Goal: Information Seeking & Learning: Learn about a topic

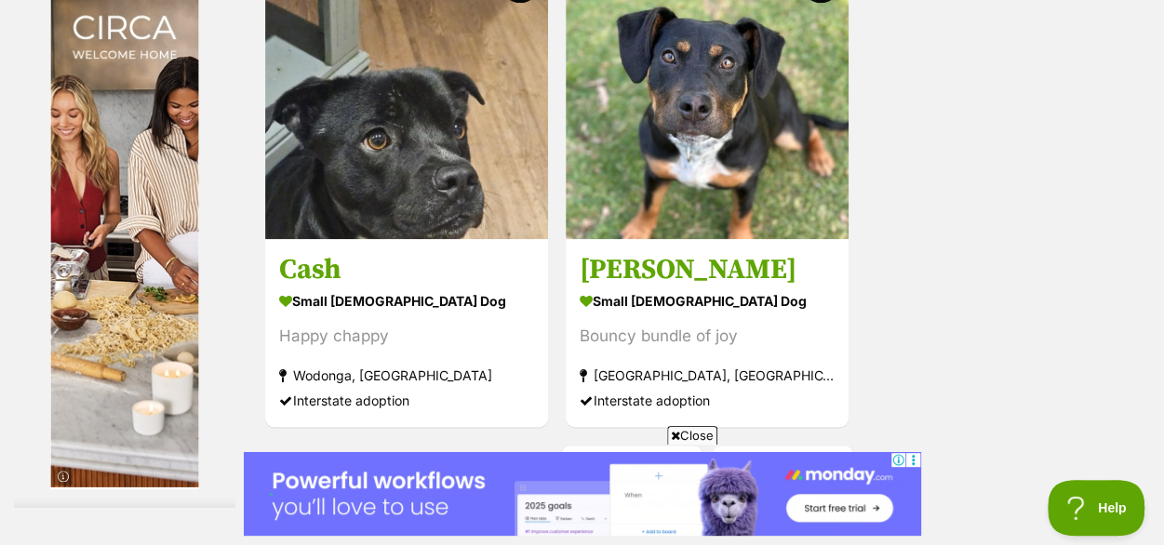
scroll to position [4279, 0]
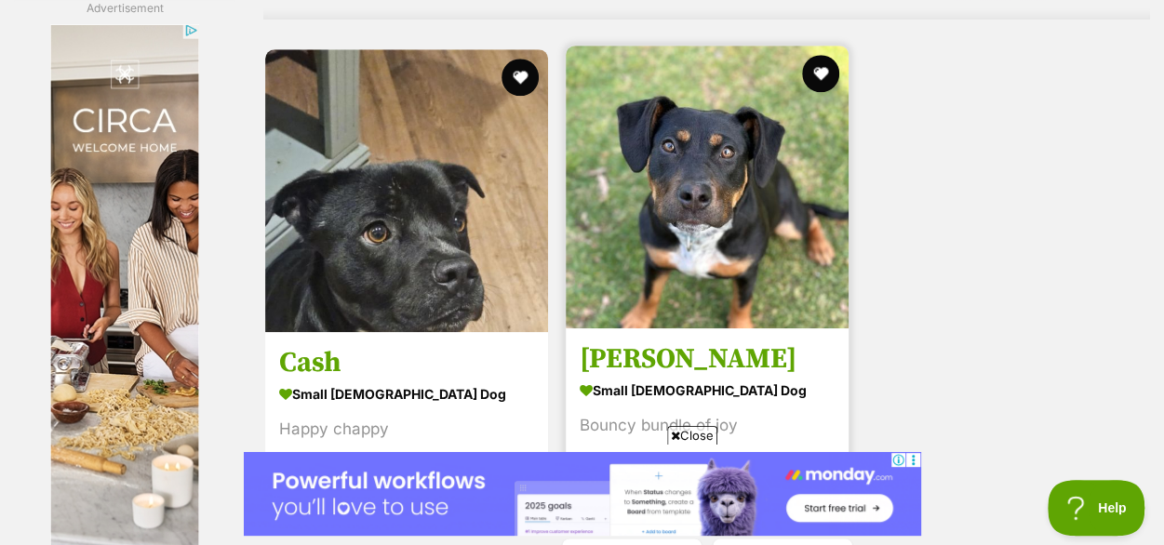
click at [726, 127] on img at bounding box center [707, 187] width 283 height 283
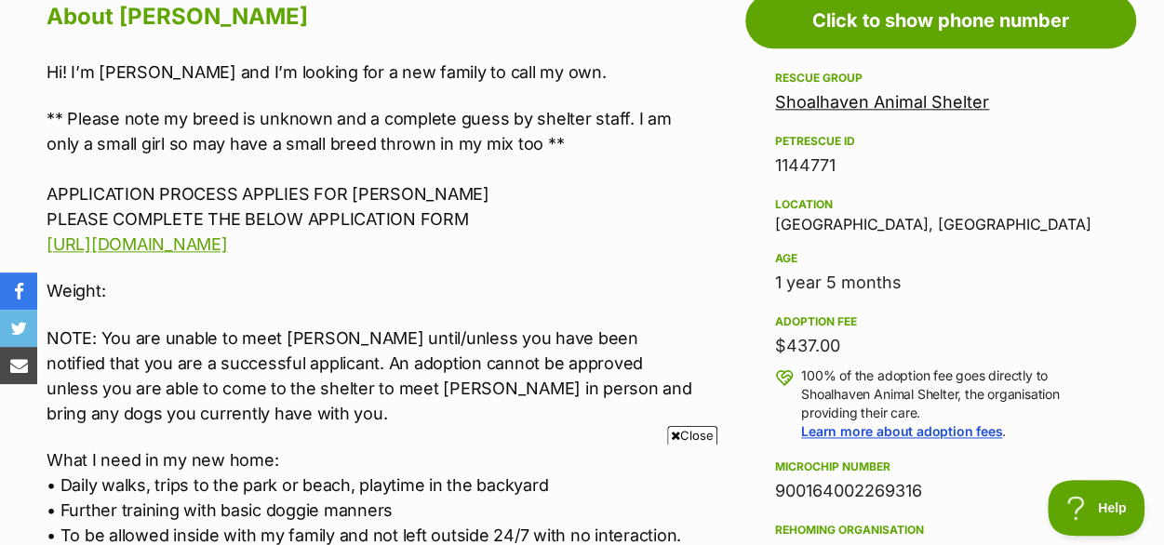
scroll to position [1116, 0]
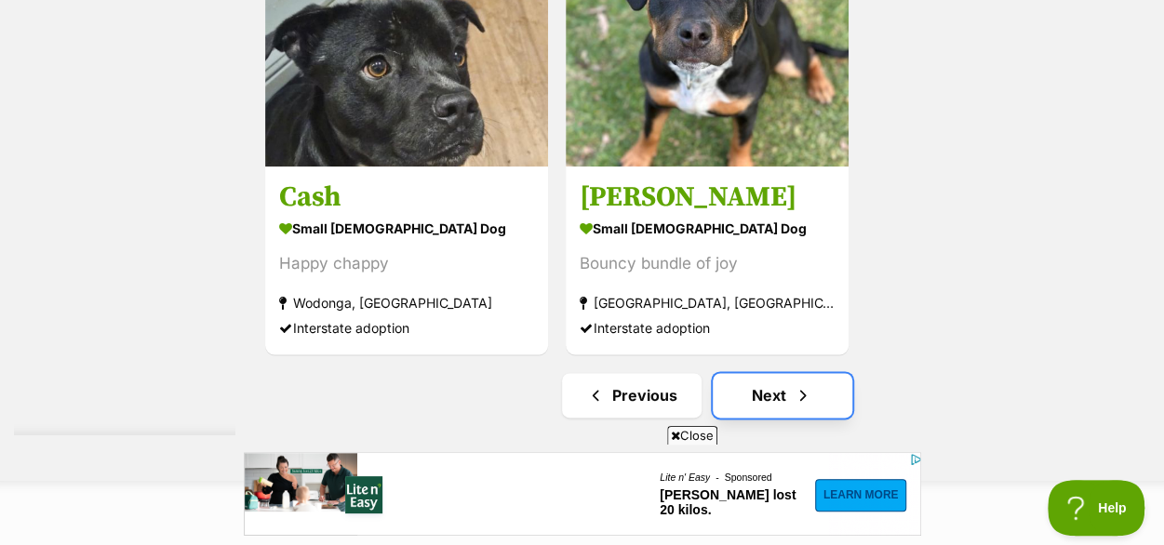
click at [813, 373] on link "Next" at bounding box center [783, 395] width 140 height 45
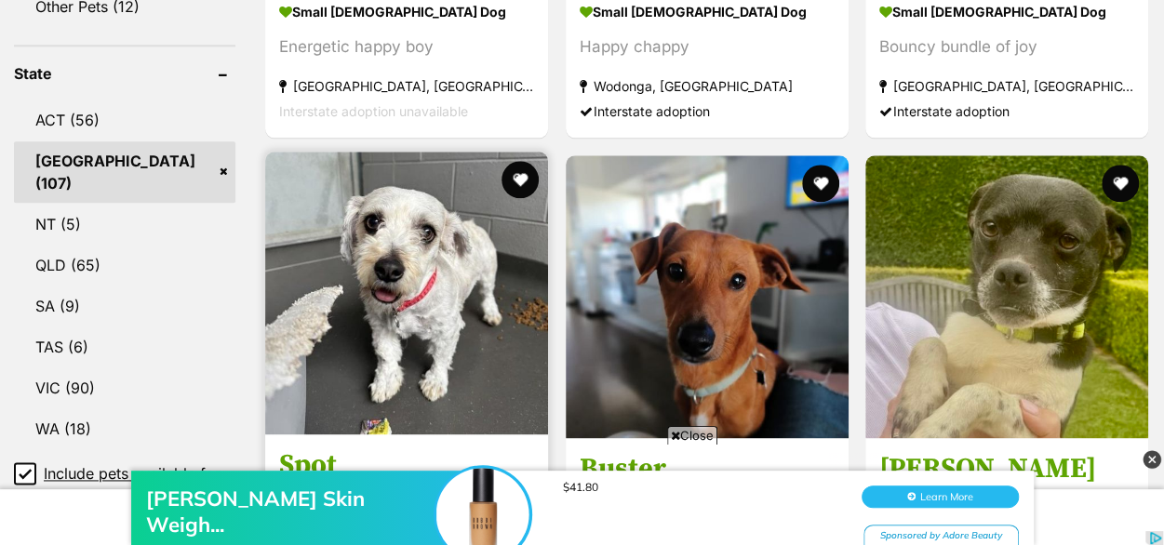
click at [420, 271] on img at bounding box center [406, 293] width 283 height 283
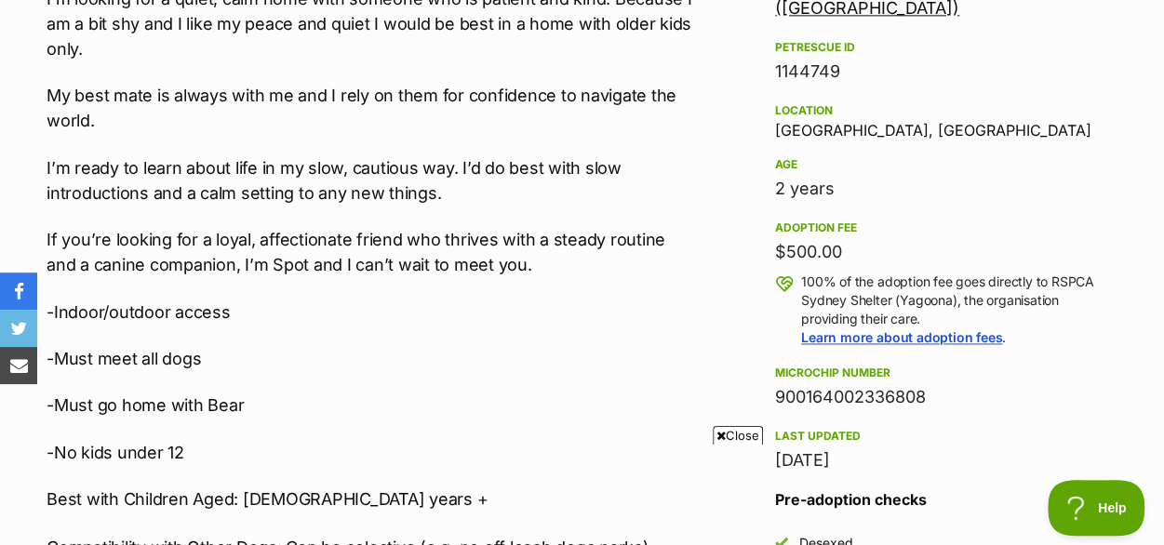
scroll to position [1302, 0]
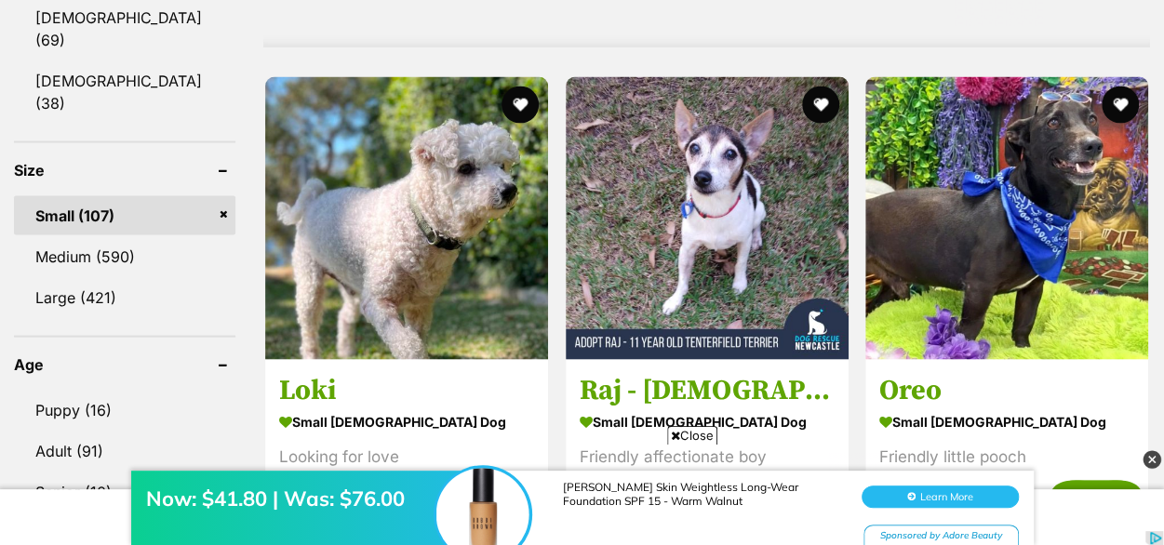
click at [418, 182] on img at bounding box center [406, 218] width 283 height 283
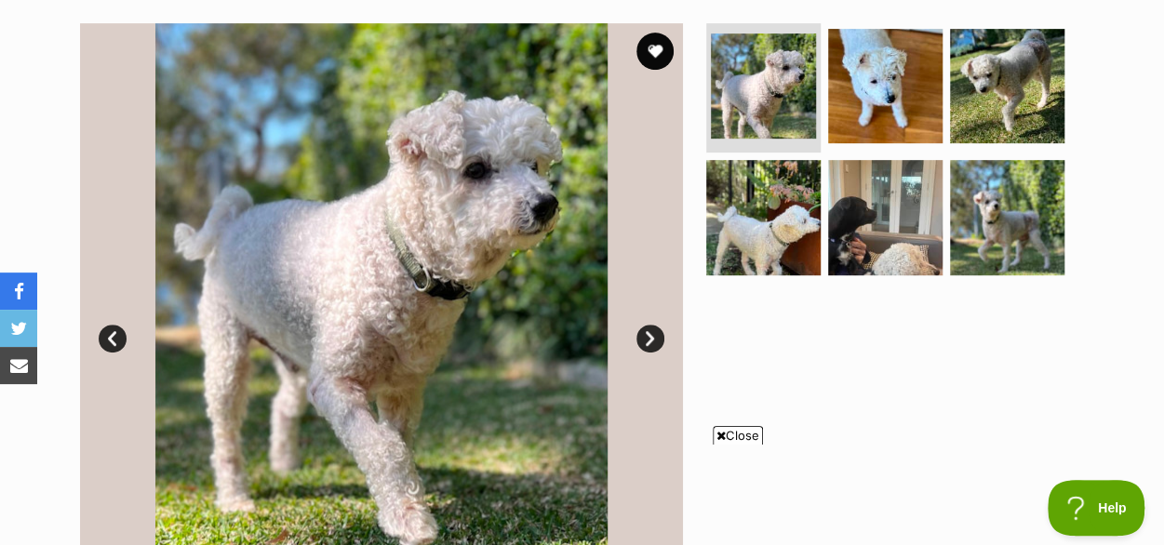
scroll to position [372, 0]
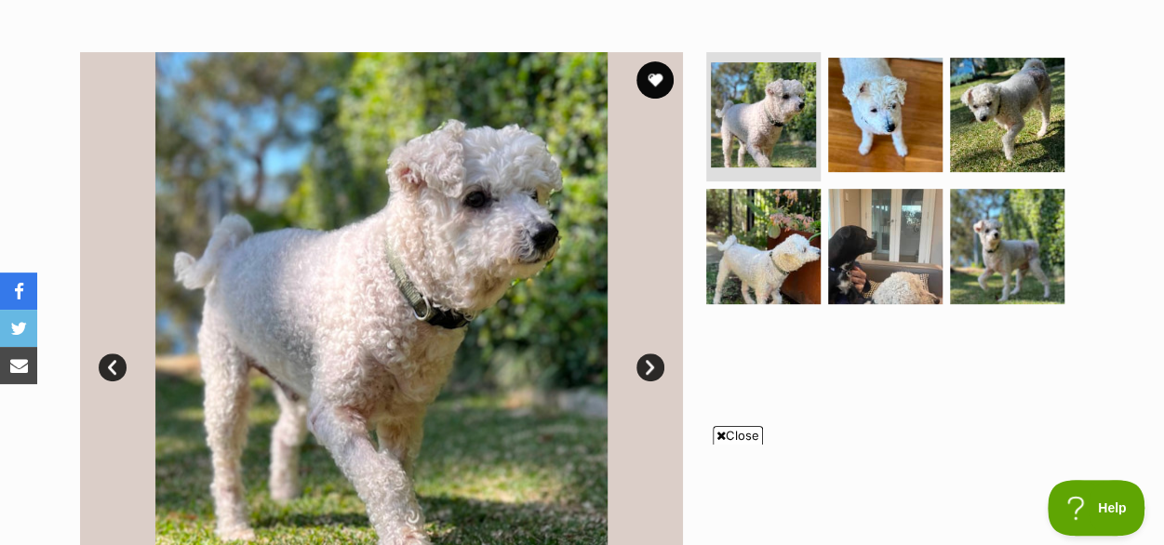
click at [649, 354] on link "Next" at bounding box center [650, 368] width 28 height 28
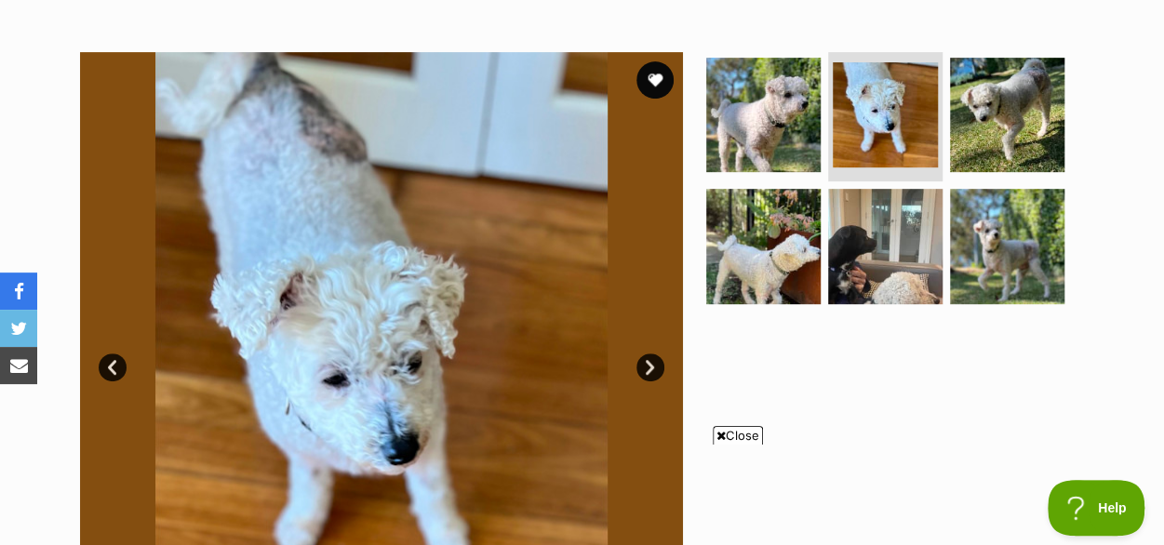
click at [649, 354] on link "Next" at bounding box center [650, 368] width 28 height 28
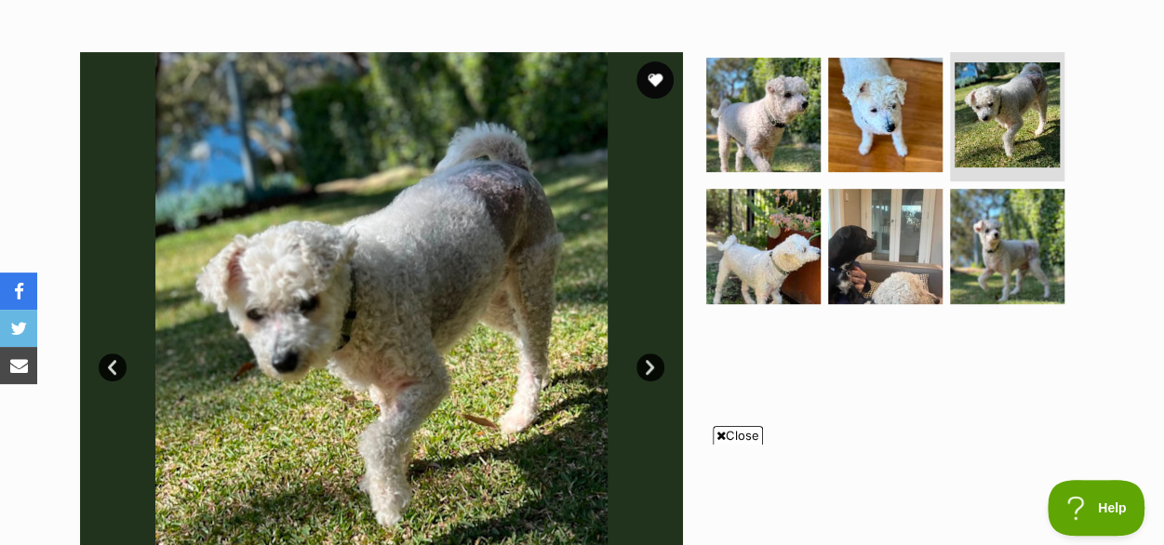
click at [649, 354] on link "Next" at bounding box center [650, 368] width 28 height 28
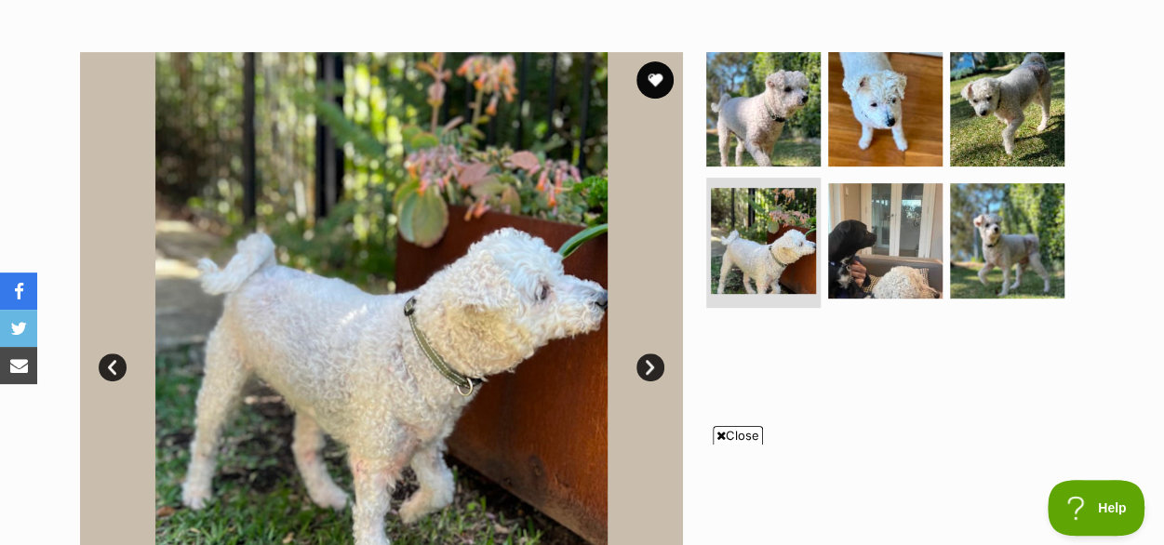
click at [106, 354] on link "Prev" at bounding box center [113, 368] width 28 height 28
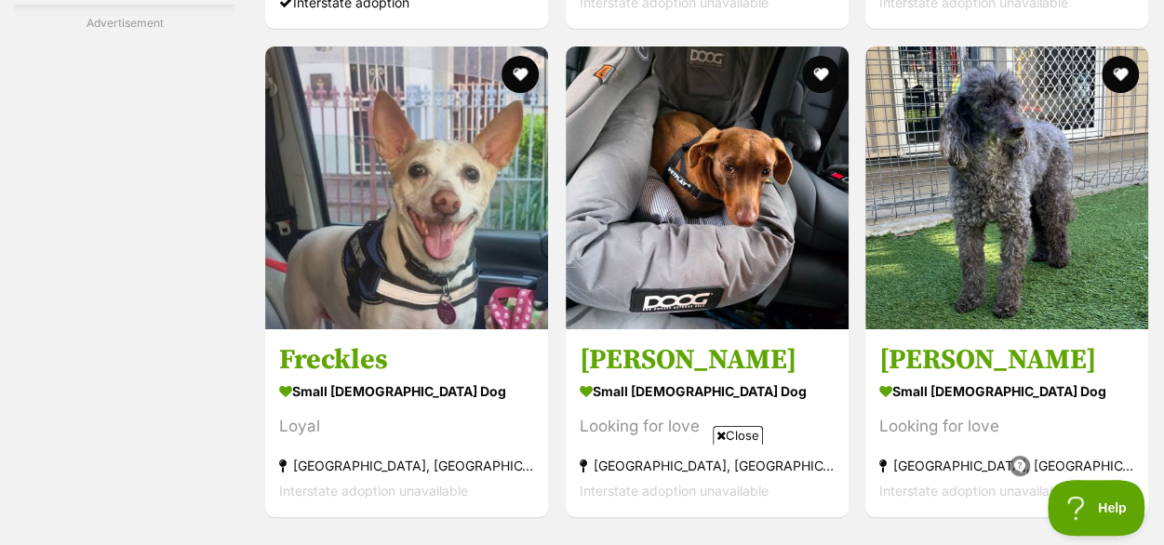
scroll to position [3349, 0]
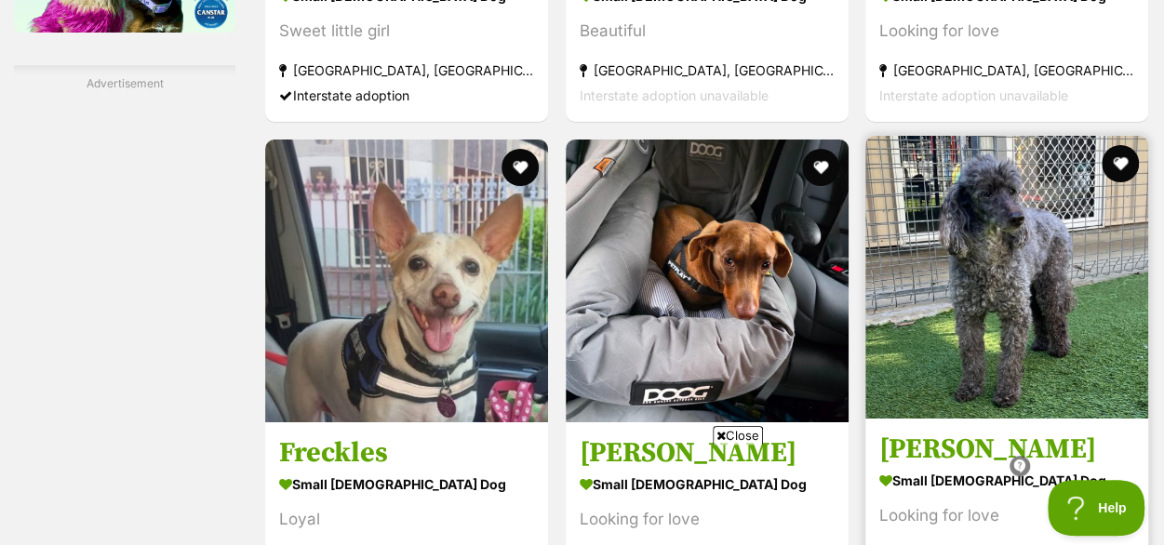
click at [1055, 194] on img at bounding box center [1006, 277] width 283 height 283
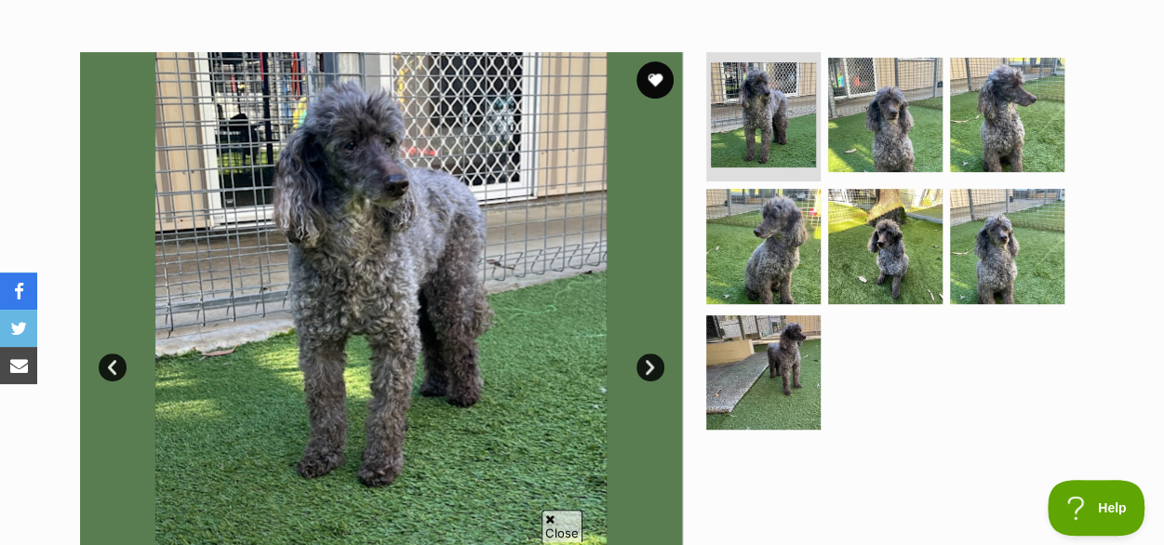
click at [635, 319] on img at bounding box center [381, 353] width 603 height 603
click at [640, 354] on link "Next" at bounding box center [650, 368] width 28 height 28
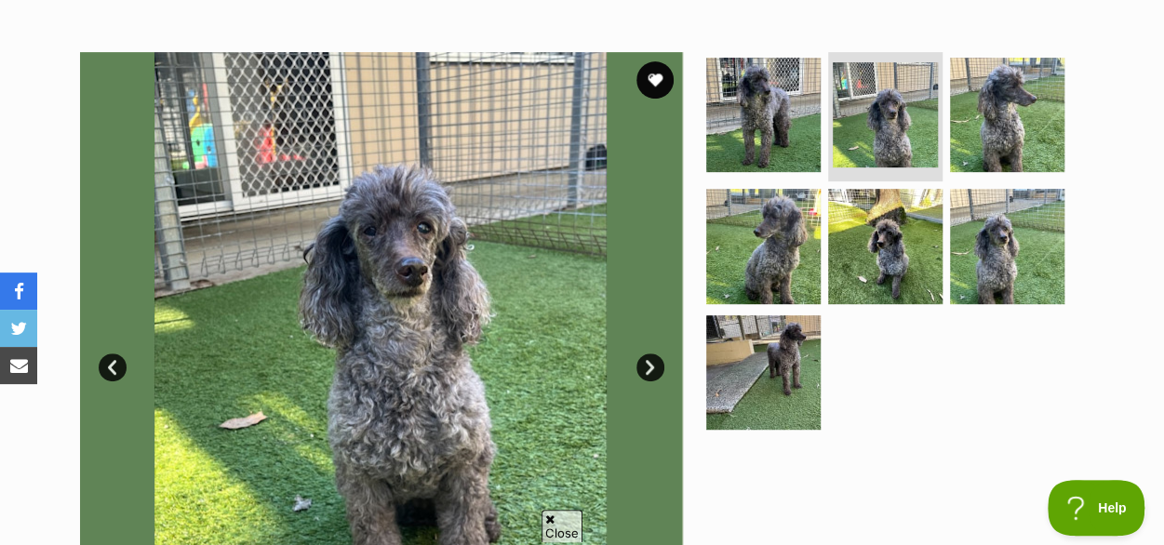
click at [640, 354] on link "Next" at bounding box center [650, 368] width 28 height 28
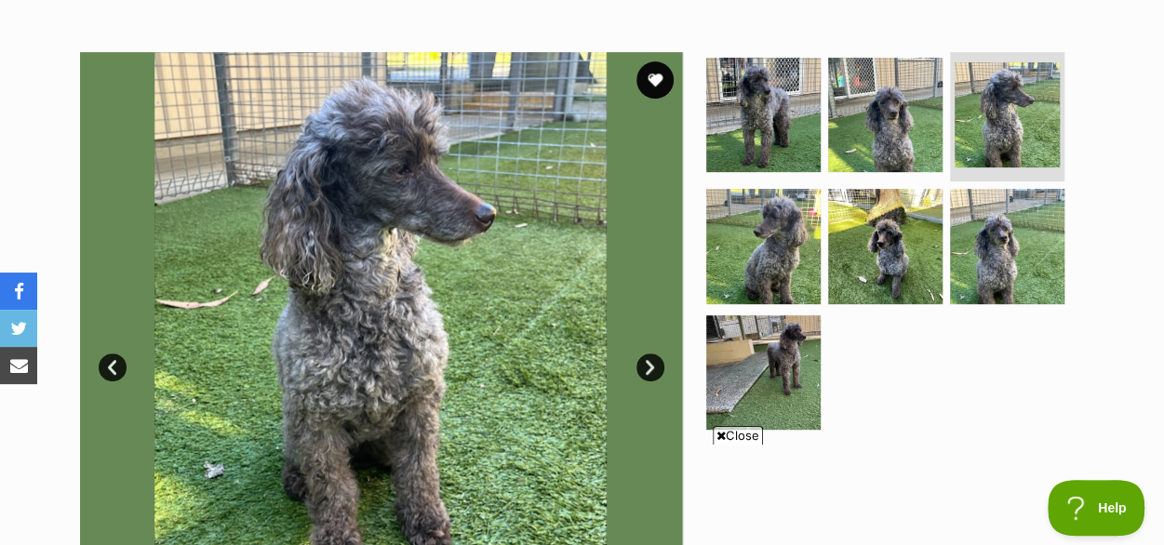
click at [640, 354] on link "Next" at bounding box center [650, 368] width 28 height 28
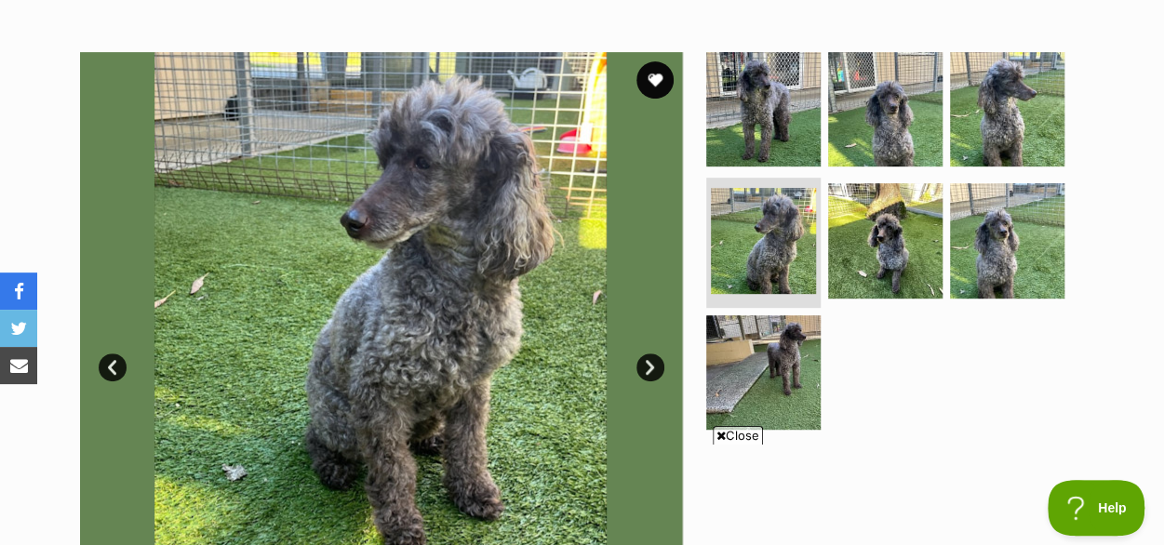
click at [640, 354] on link "Next" at bounding box center [650, 368] width 28 height 28
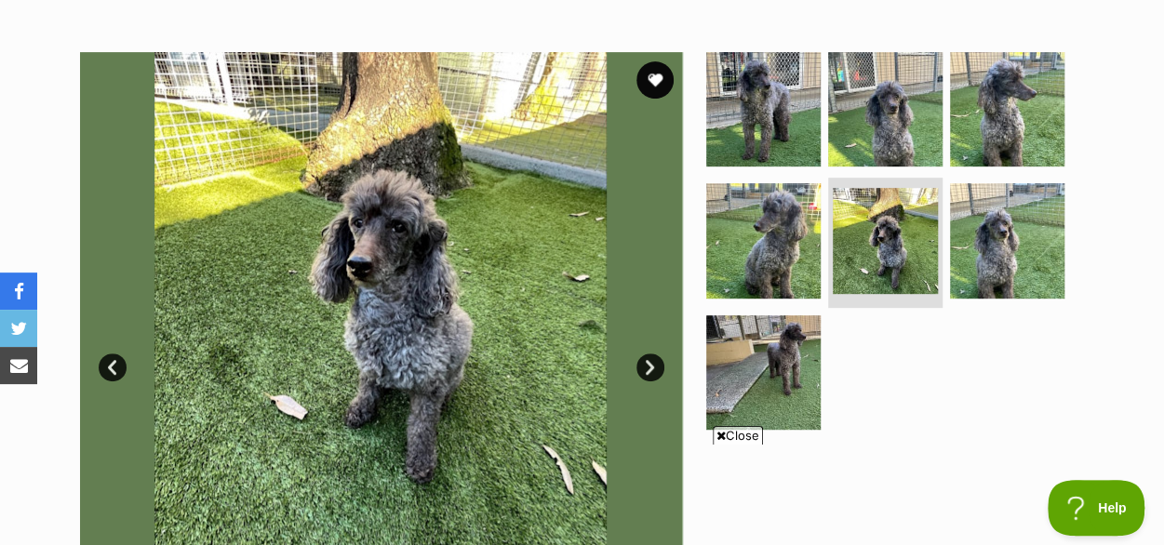
click at [640, 354] on link "Next" at bounding box center [650, 368] width 28 height 28
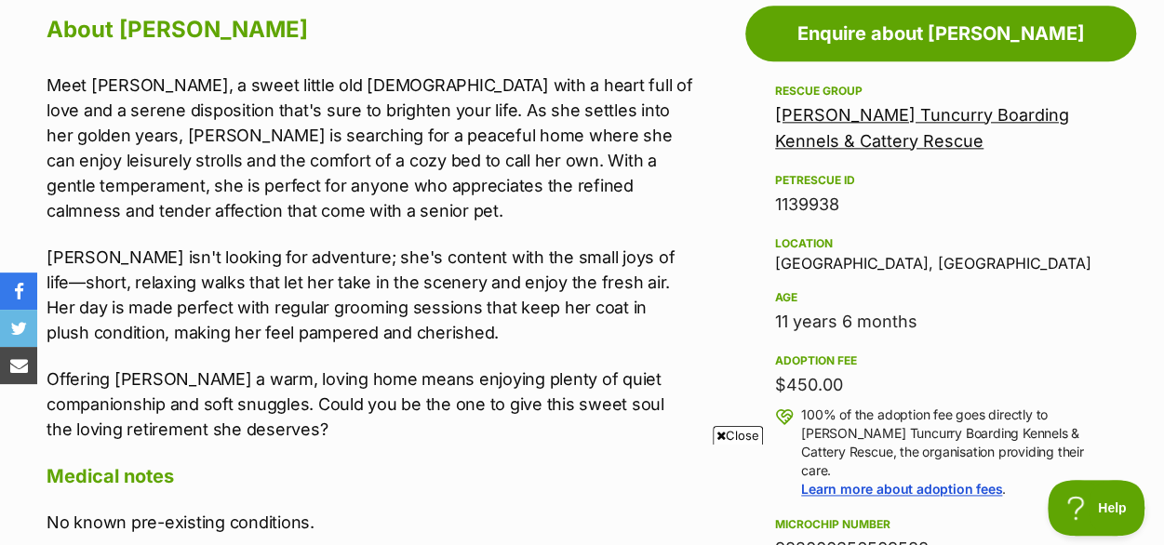
scroll to position [1116, 0]
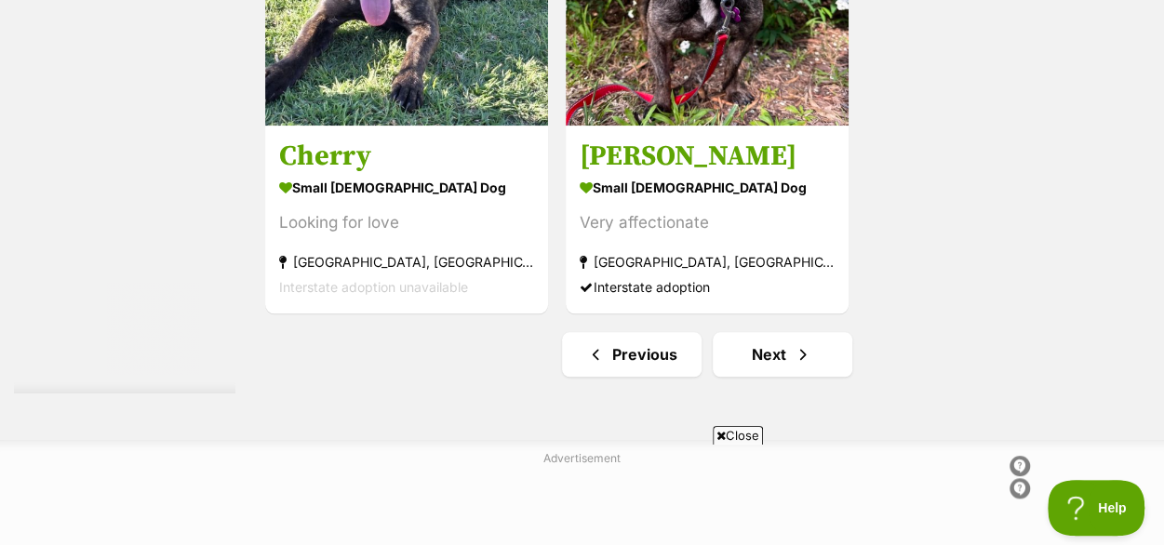
scroll to position [4341, 0]
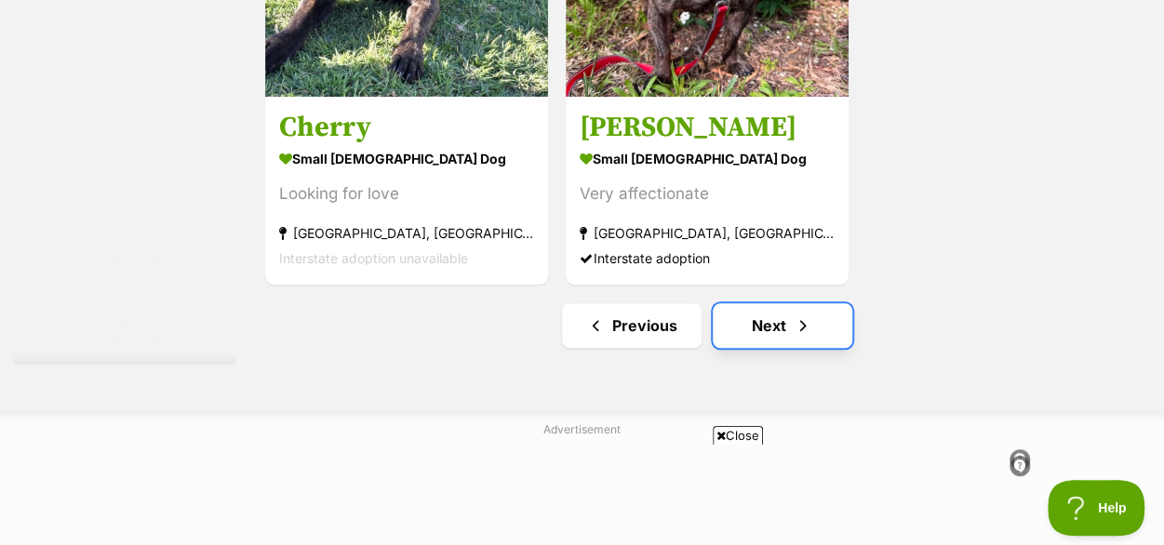
click at [788, 303] on link "Next" at bounding box center [783, 325] width 140 height 45
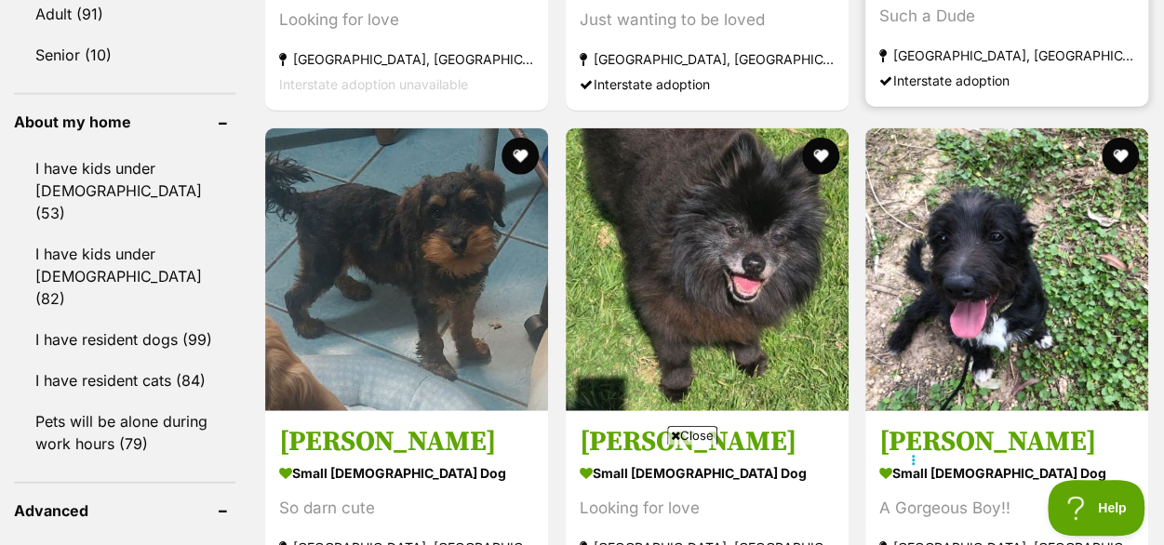
scroll to position [2233, 0]
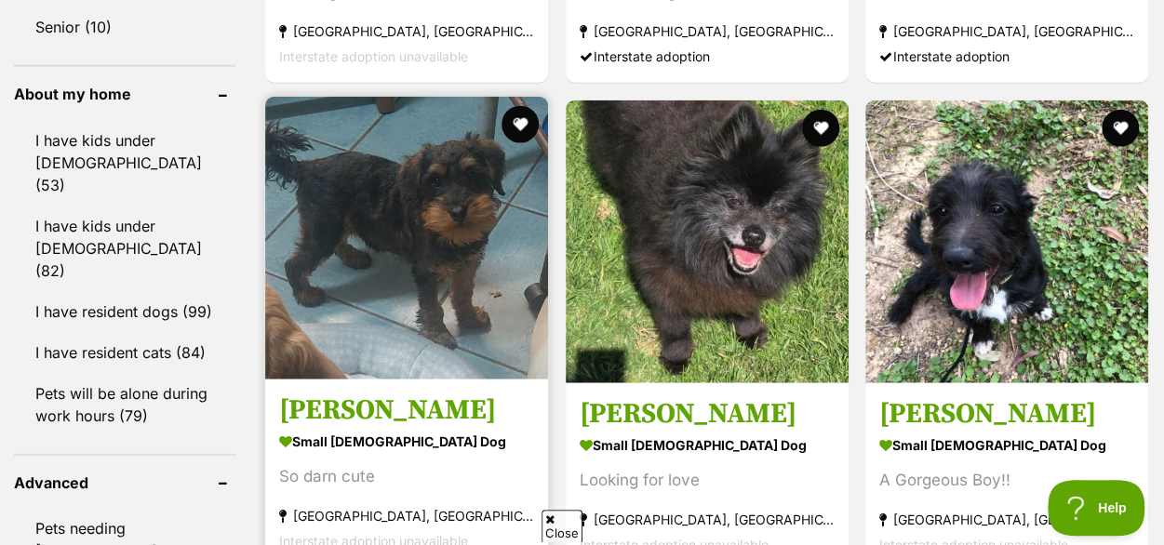
click at [442, 182] on img at bounding box center [406, 238] width 283 height 283
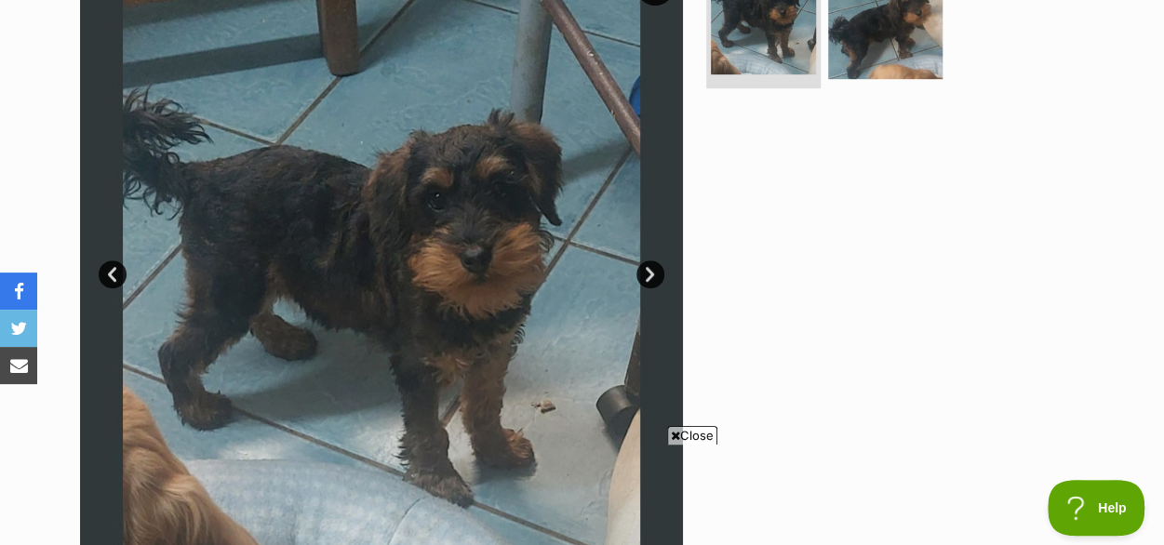
click at [646, 260] on link "Next" at bounding box center [650, 274] width 28 height 28
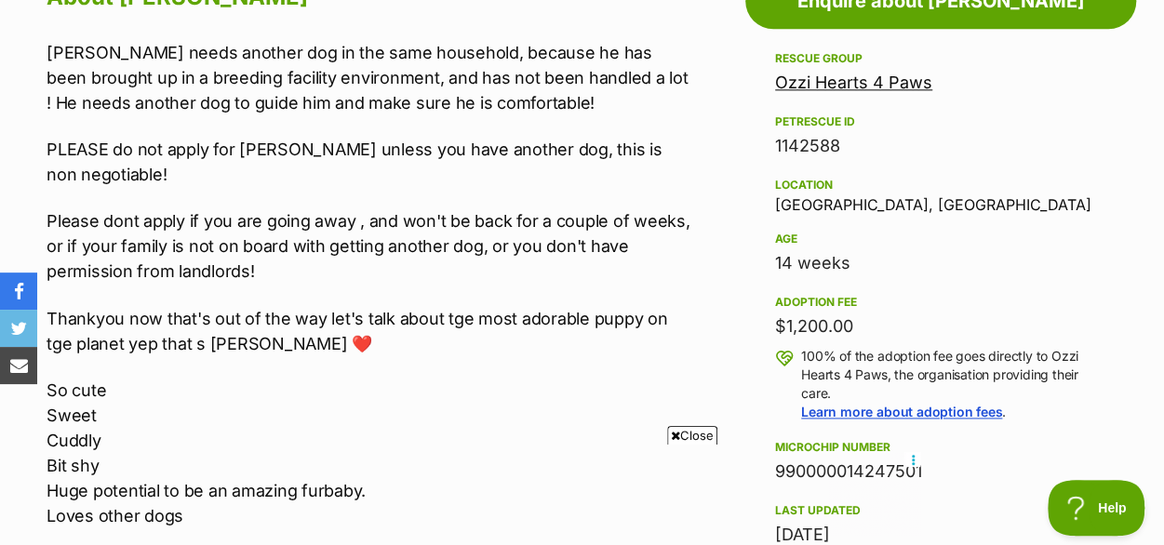
scroll to position [1116, 0]
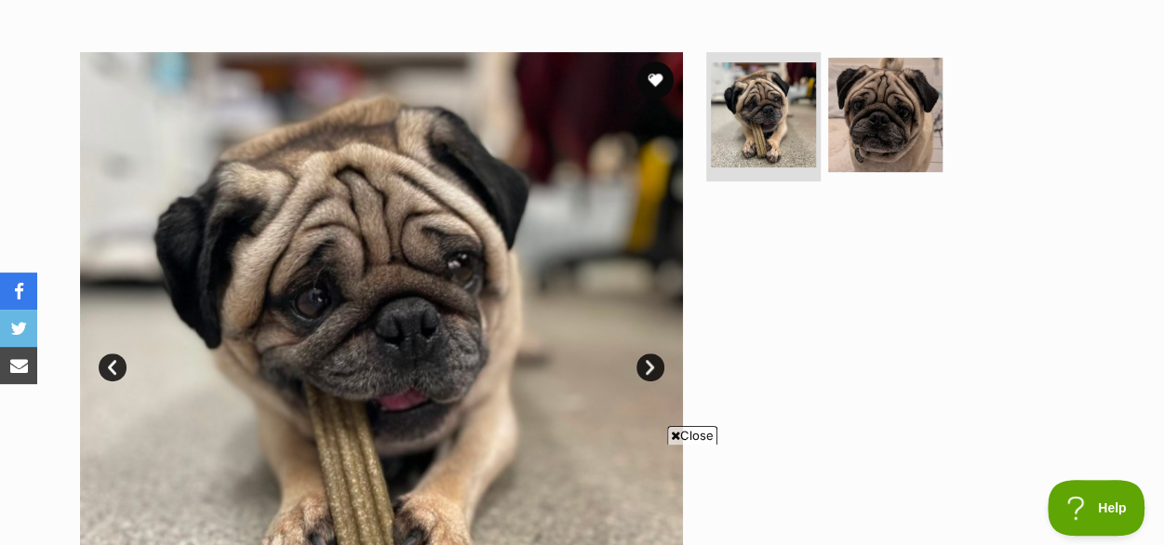
click at [652, 354] on link "Next" at bounding box center [650, 368] width 28 height 28
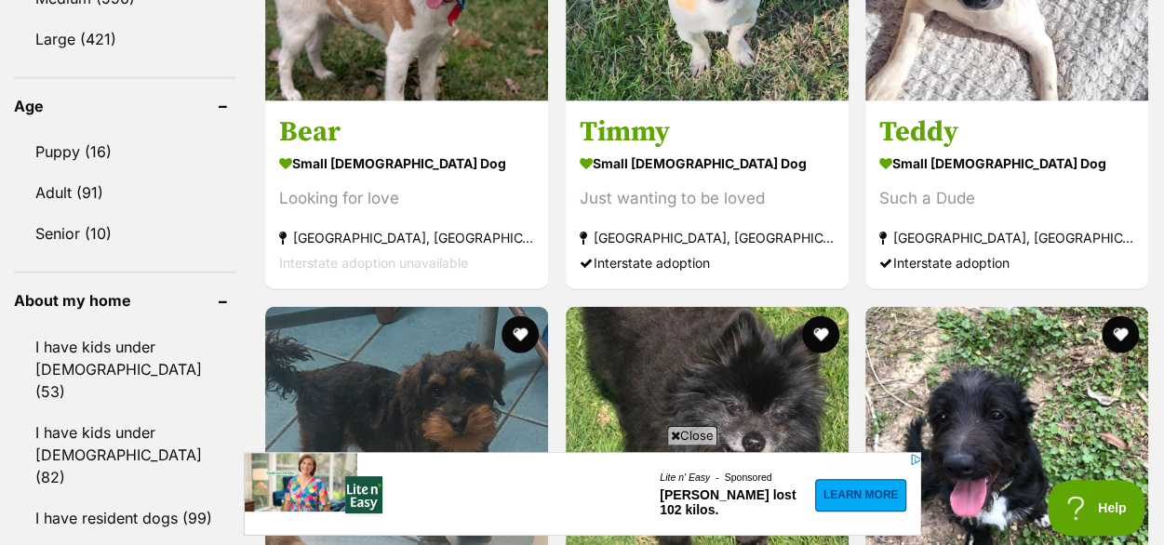
scroll to position [1921, 0]
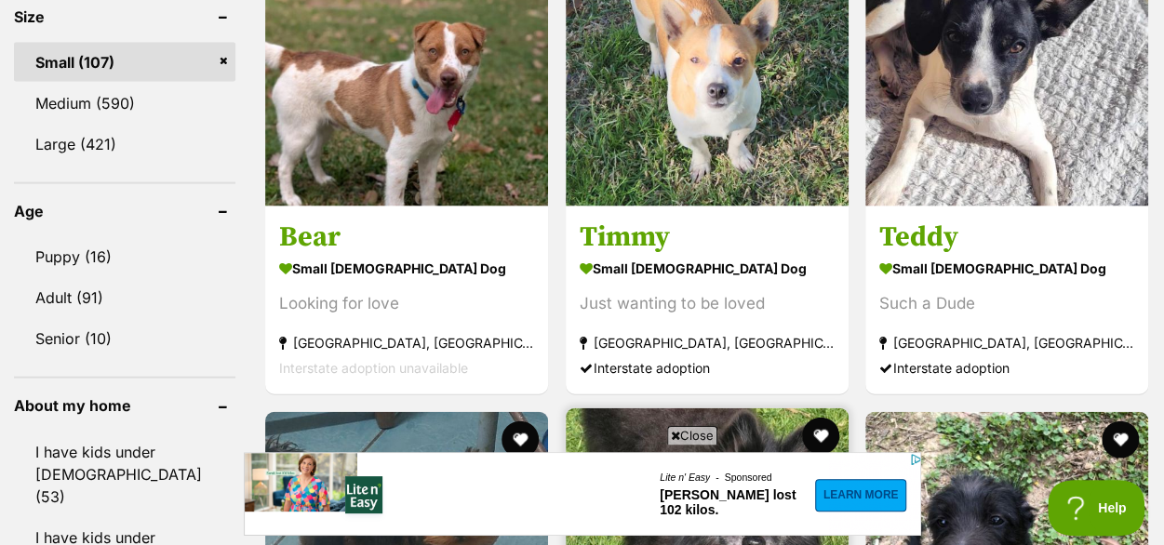
click at [670, 408] on img at bounding box center [707, 549] width 283 height 283
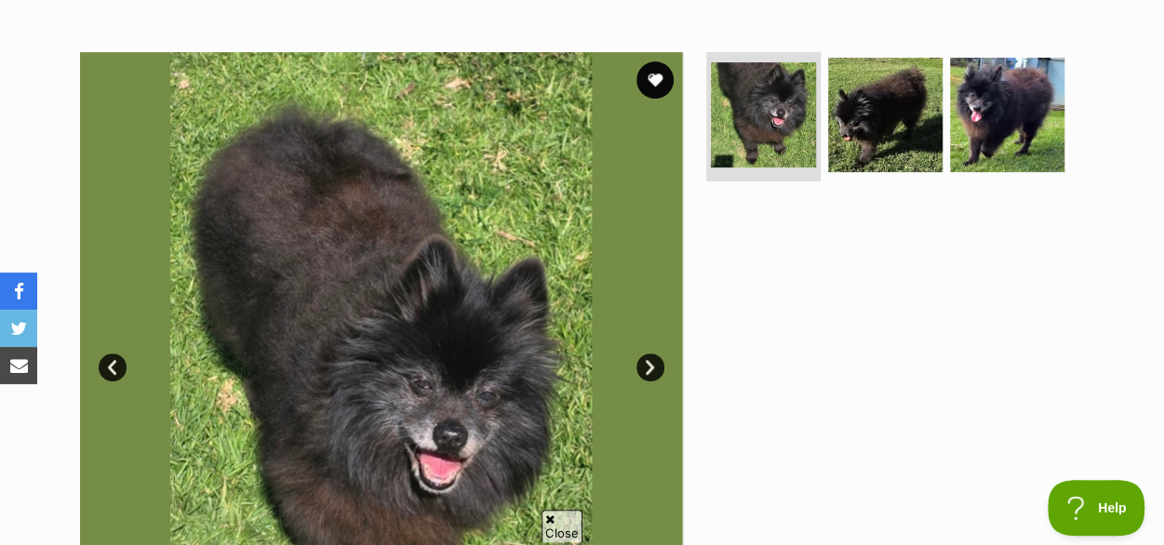
click at [649, 354] on link "Next" at bounding box center [650, 368] width 28 height 28
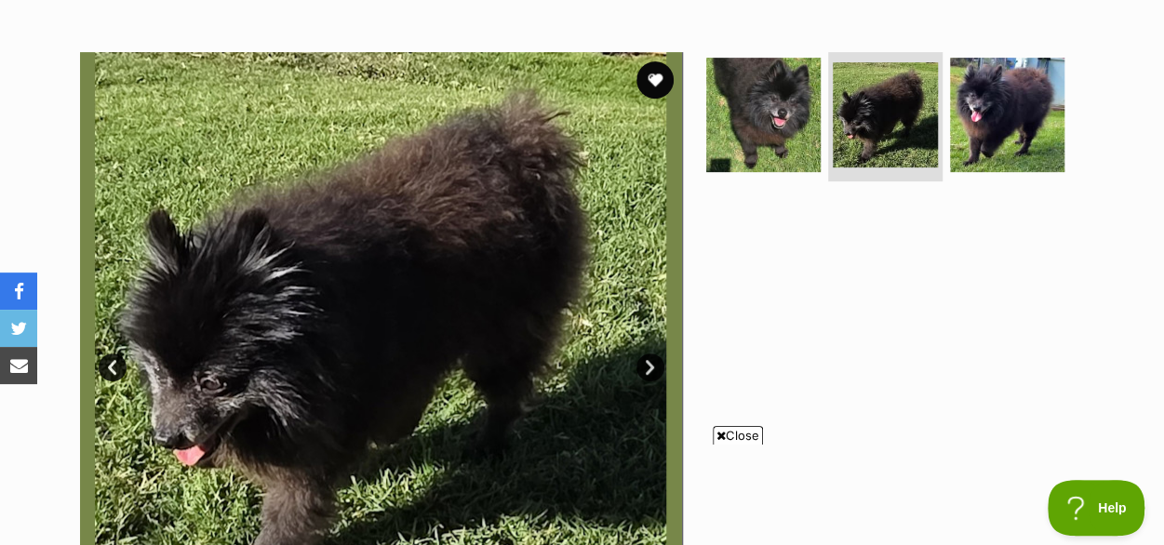
click at [649, 354] on link "Next" at bounding box center [650, 368] width 28 height 28
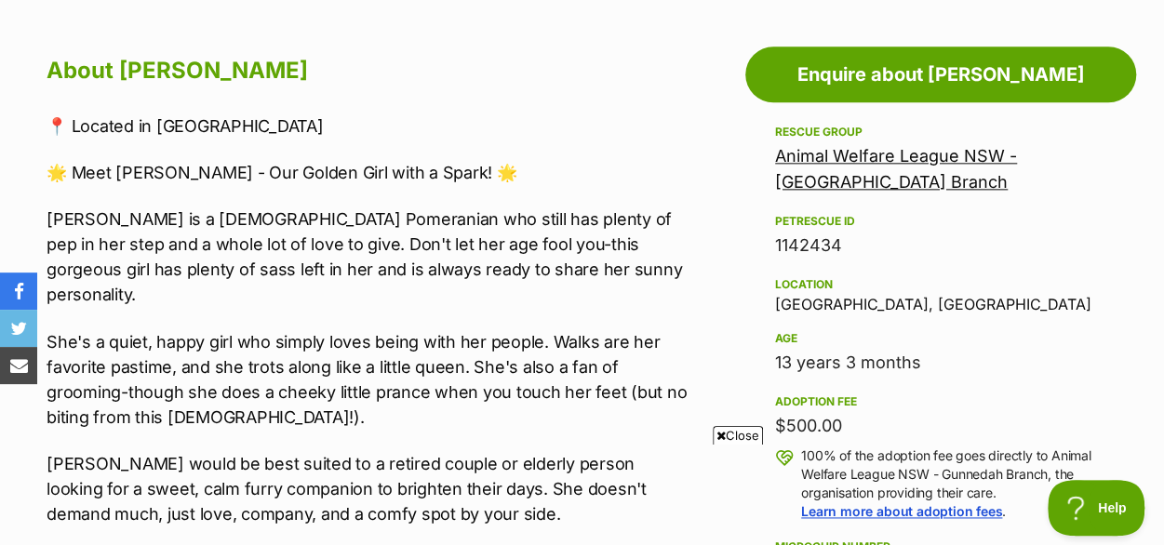
scroll to position [1116, 0]
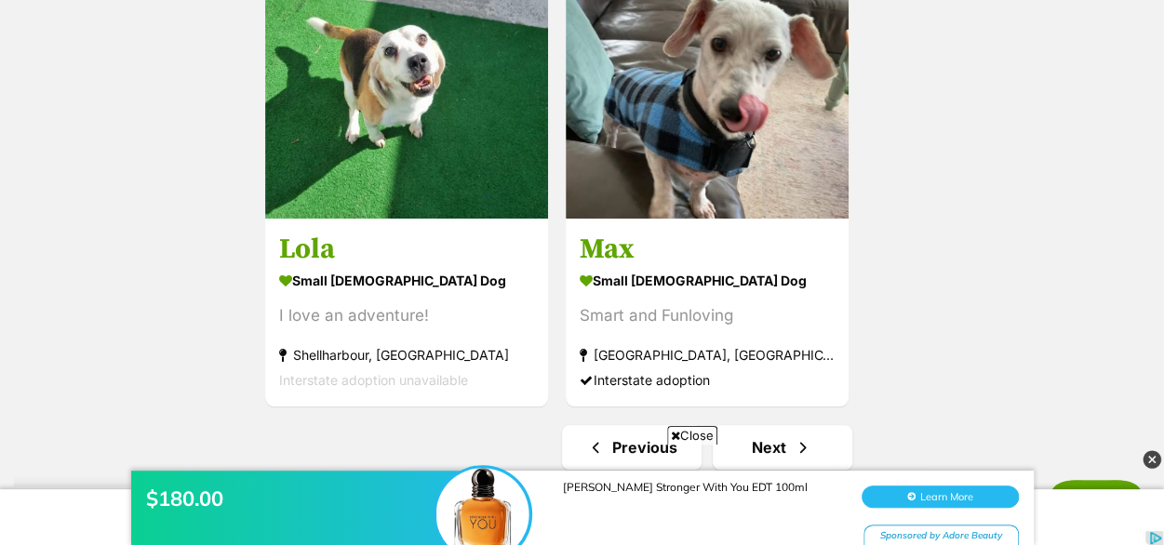
scroll to position [4237, 0]
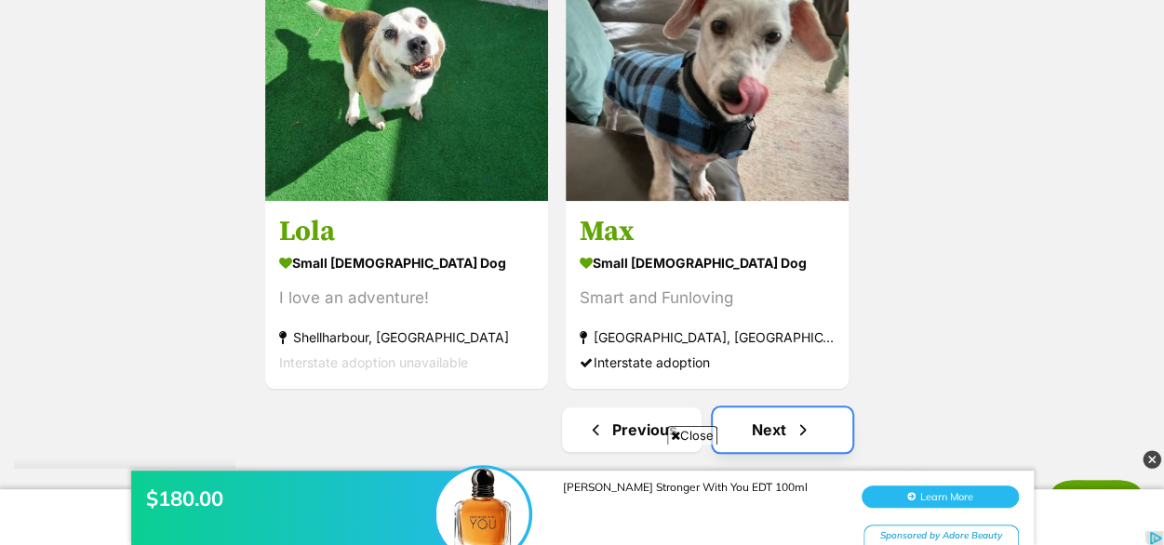
click at [763, 407] on link "Next" at bounding box center [783, 429] width 140 height 45
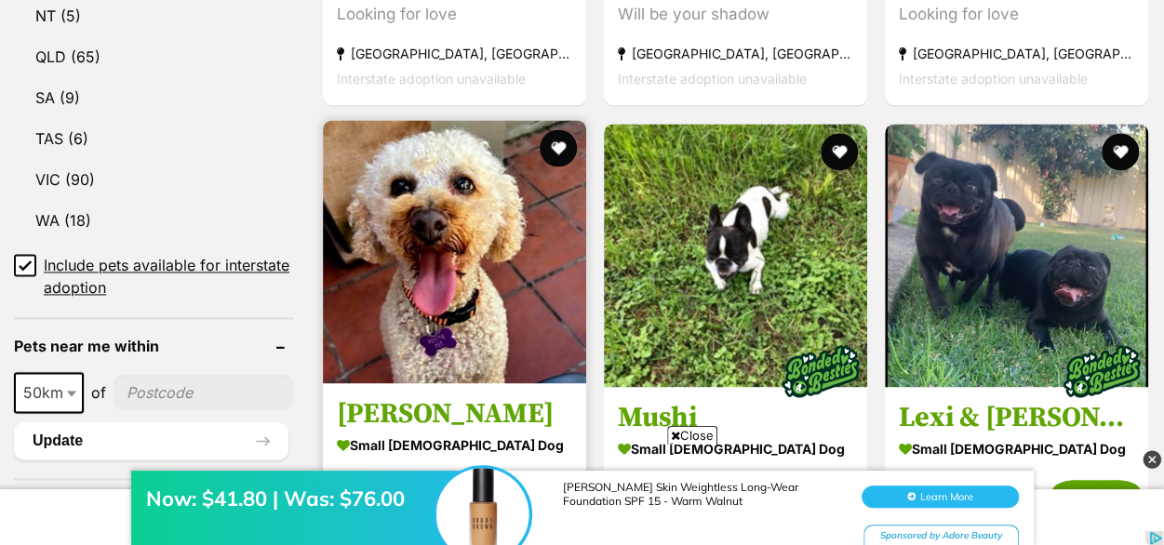
click at [450, 171] on img at bounding box center [454, 251] width 263 height 263
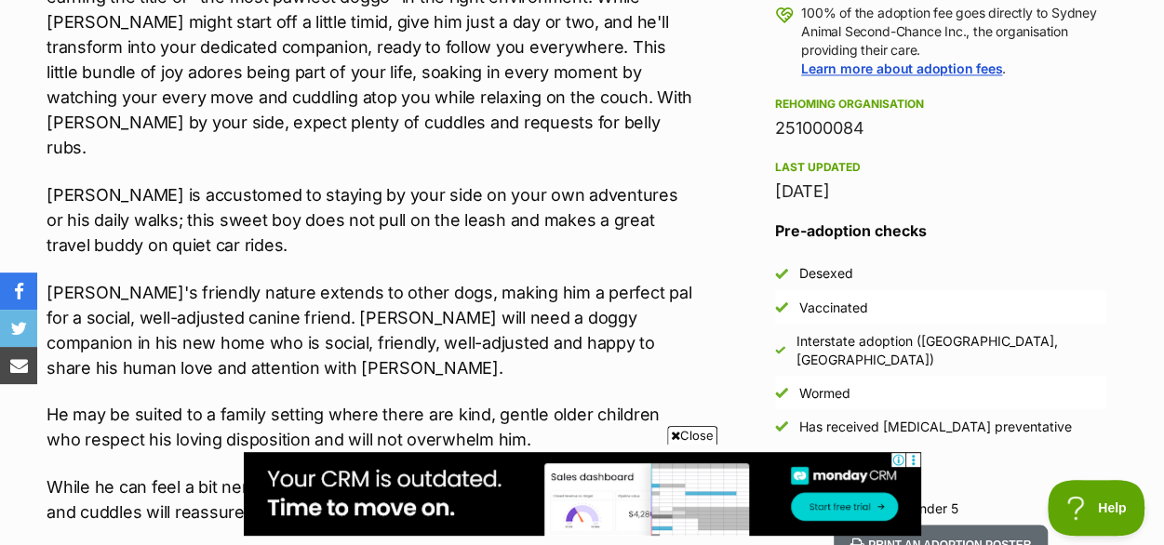
scroll to position [1582, 0]
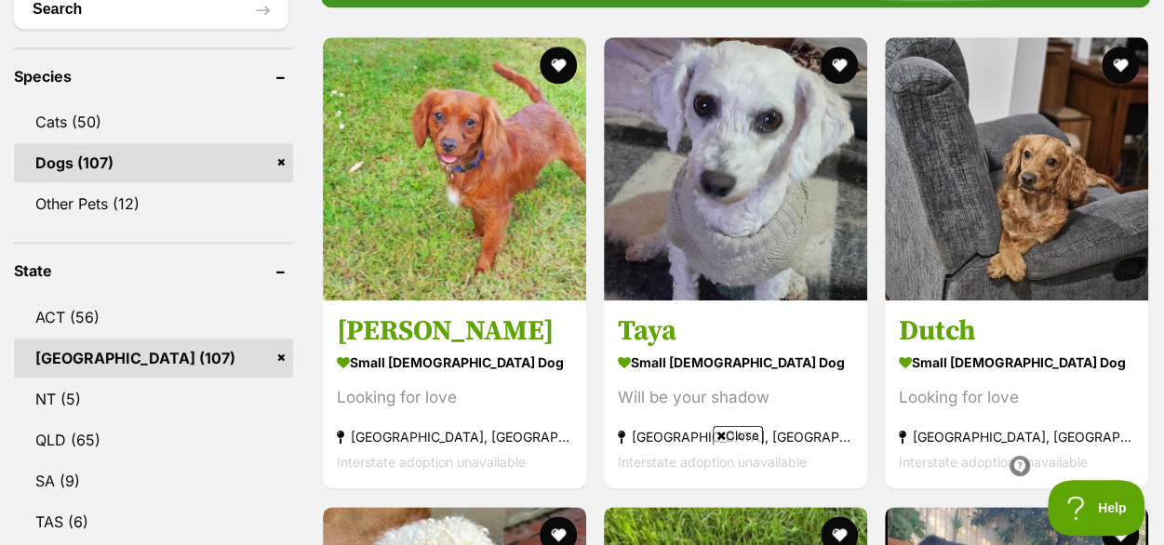
scroll to position [640, 0]
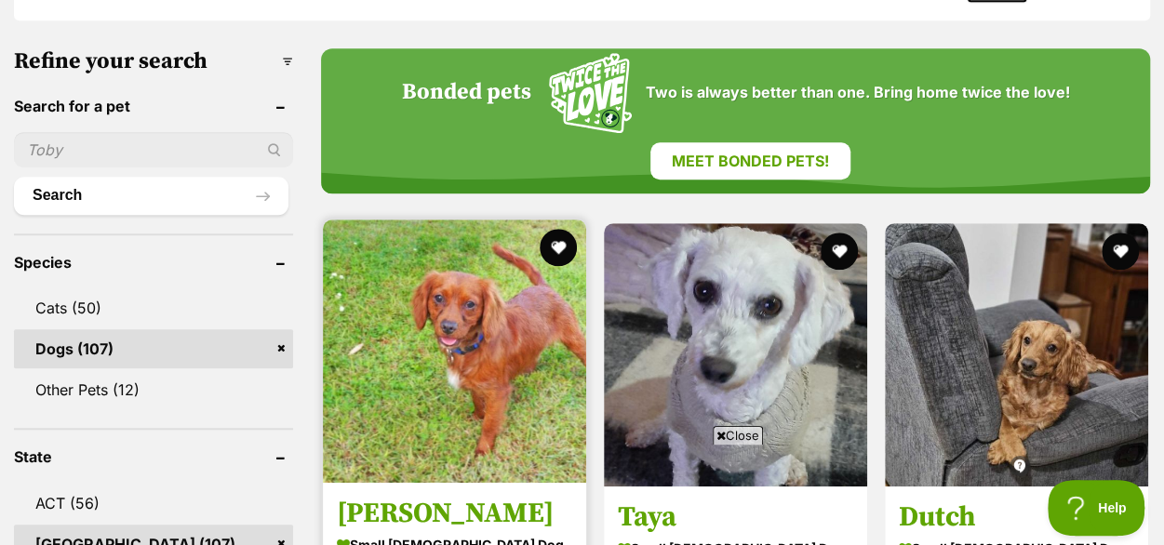
click at [488, 276] on img at bounding box center [454, 351] width 263 height 263
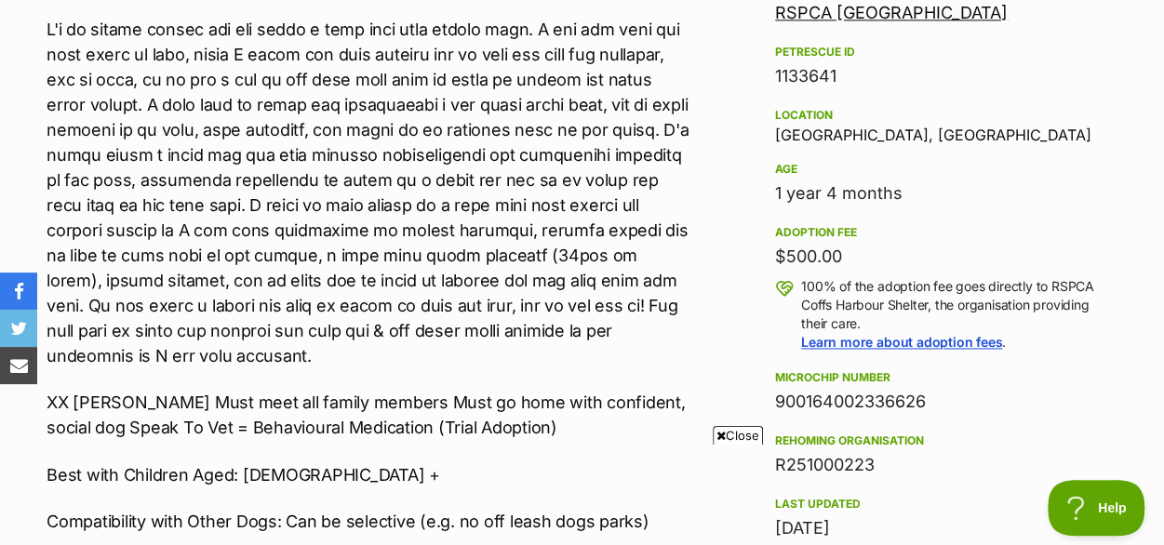
scroll to position [1209, 0]
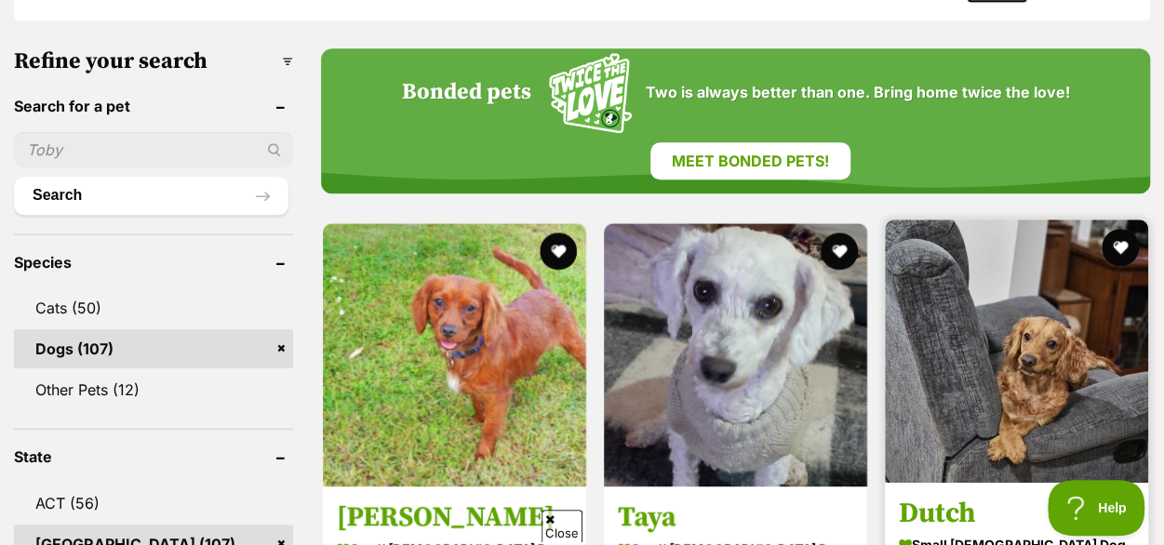
click at [951, 291] on img at bounding box center [1016, 351] width 263 height 263
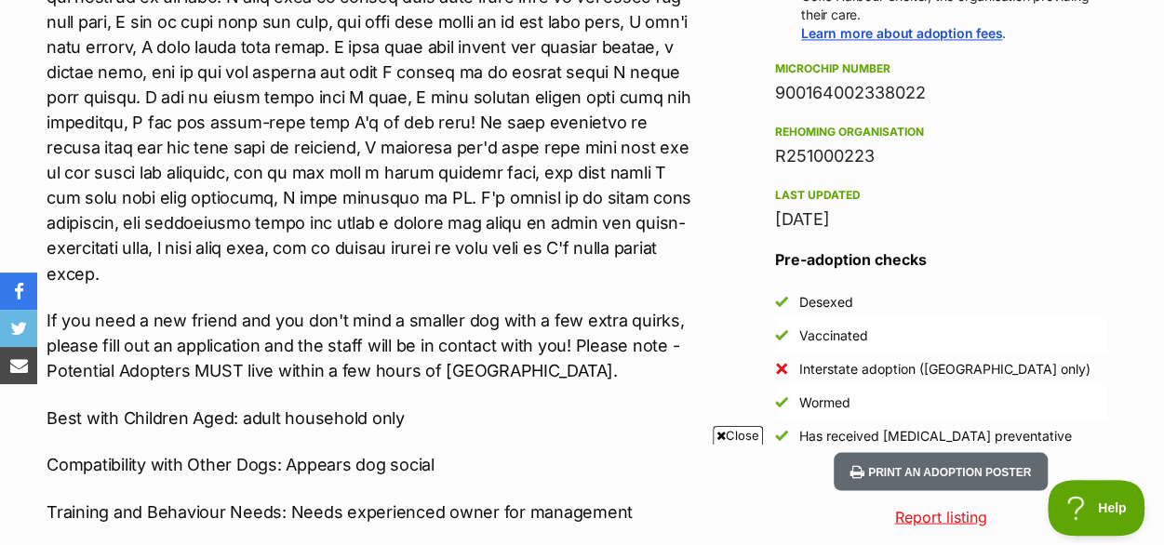
scroll to position [1582, 0]
